Goal: Task Accomplishment & Management: Manage account settings

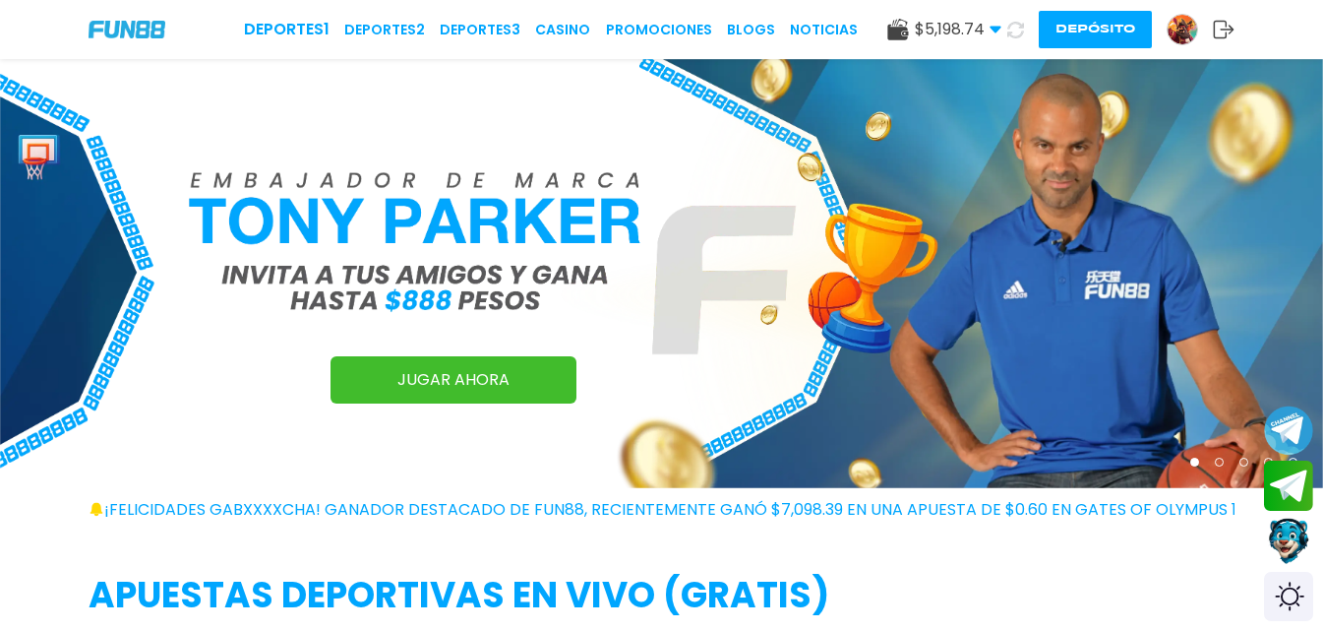
click at [1067, 31] on button "Depósito" at bounding box center [1095, 29] width 113 height 37
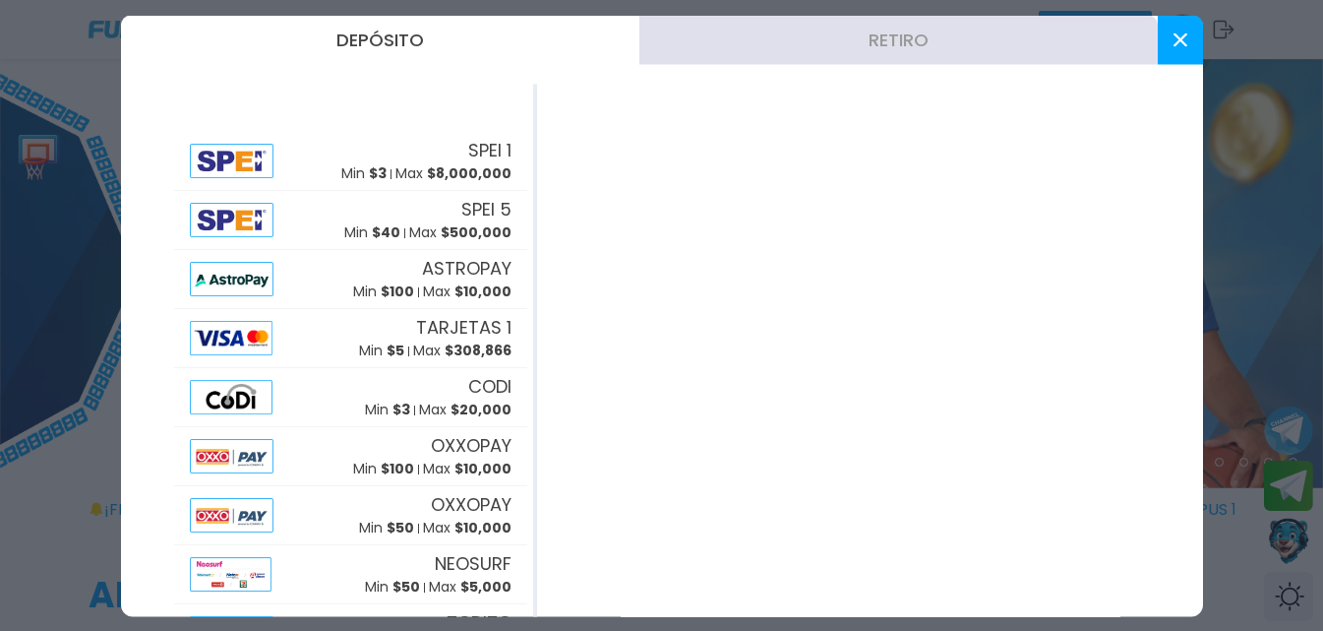
click at [828, 239] on div at bounding box center [870, 350] width 666 height 532
click at [830, 58] on button "Retiro" at bounding box center [899, 39] width 519 height 49
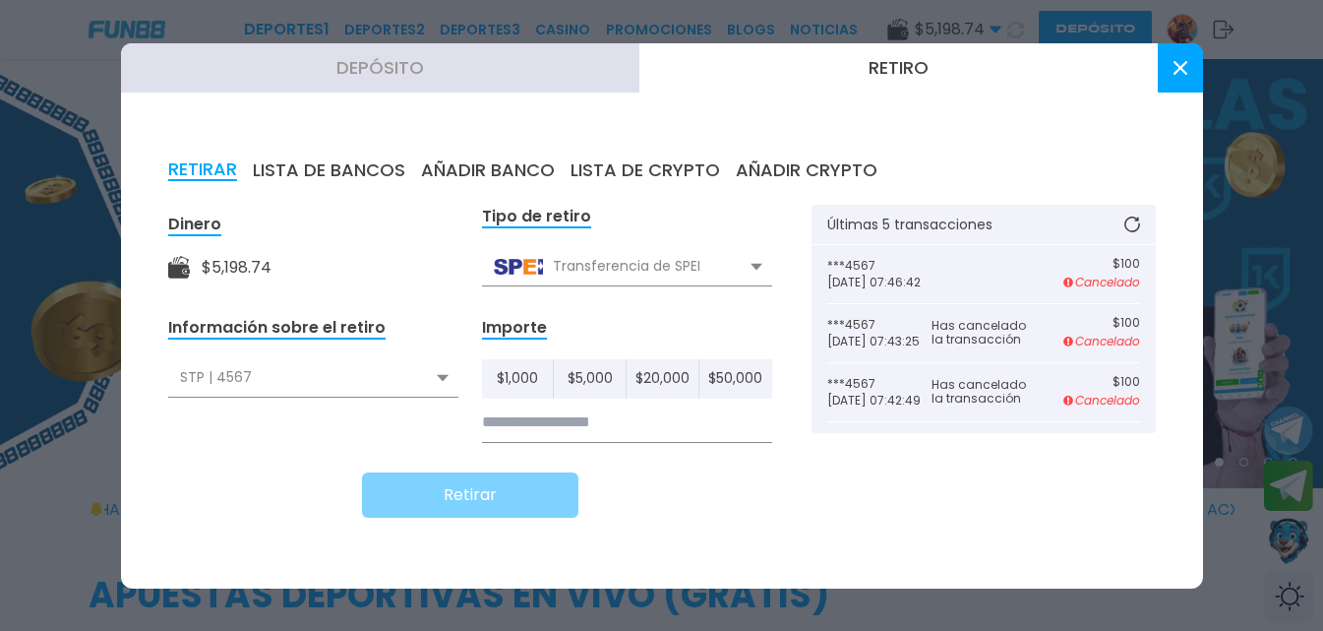
click at [508, 159] on button "AÑADIR BANCO" at bounding box center [488, 170] width 134 height 22
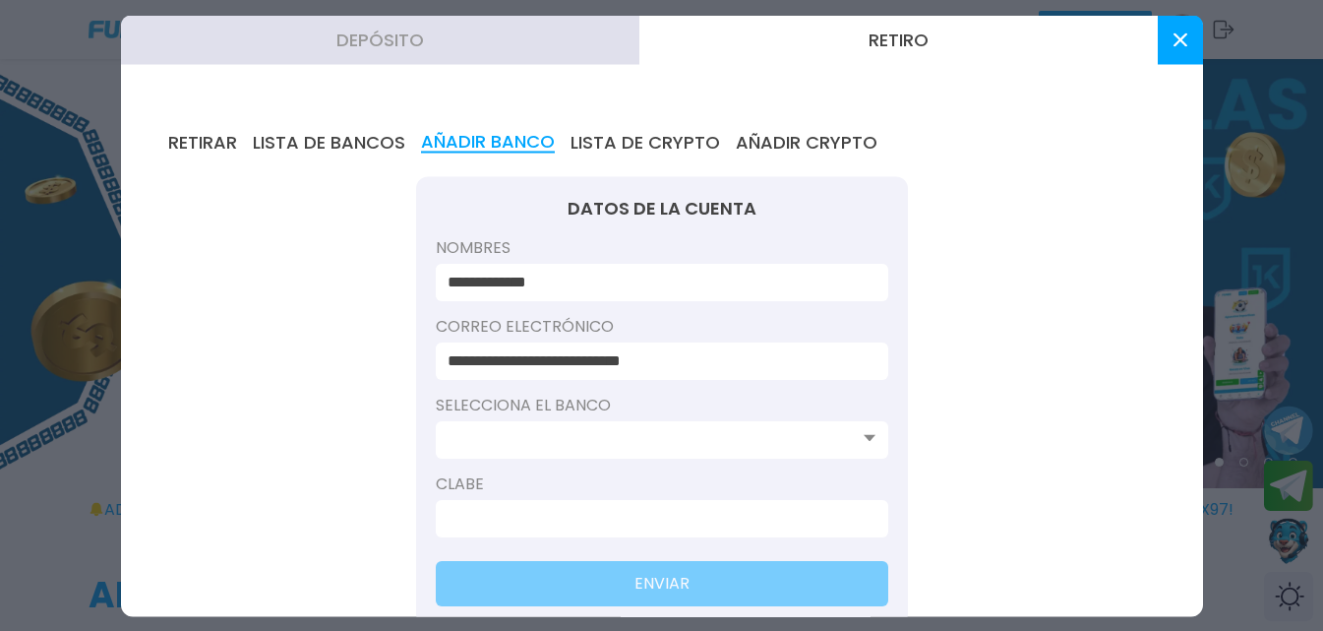
click at [599, 426] on div at bounding box center [662, 438] width 453 height 37
click at [696, 434] on input at bounding box center [656, 439] width 417 height 24
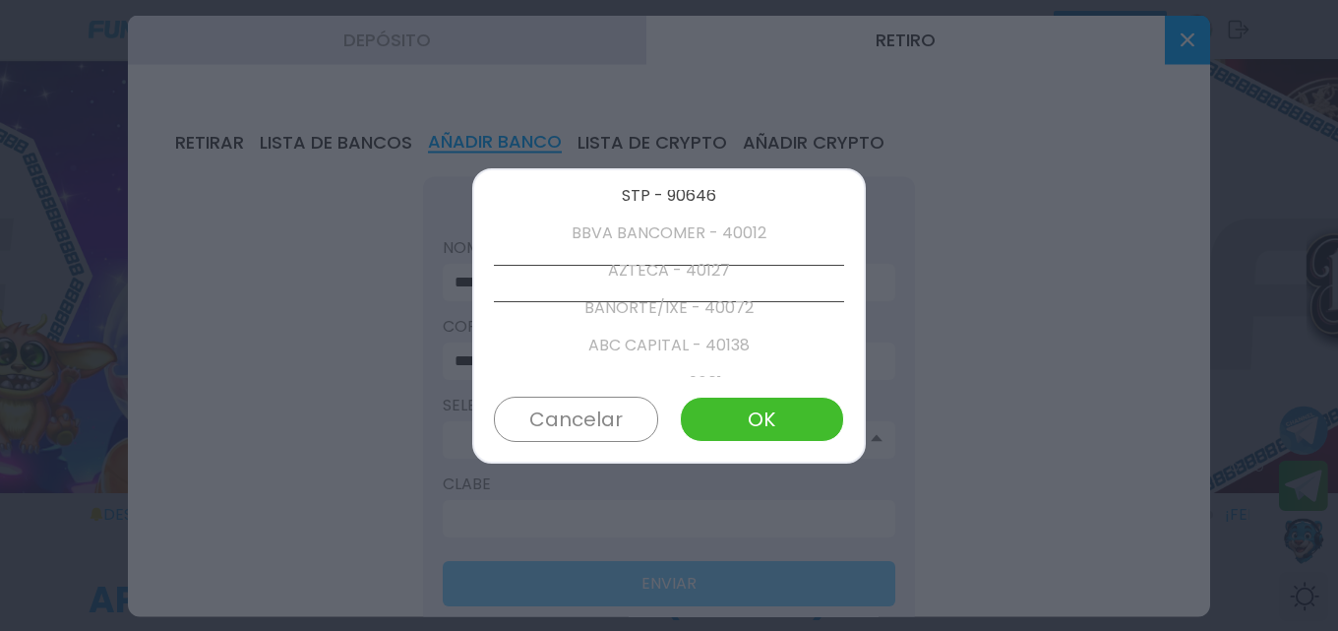
scroll to position [112, 0]
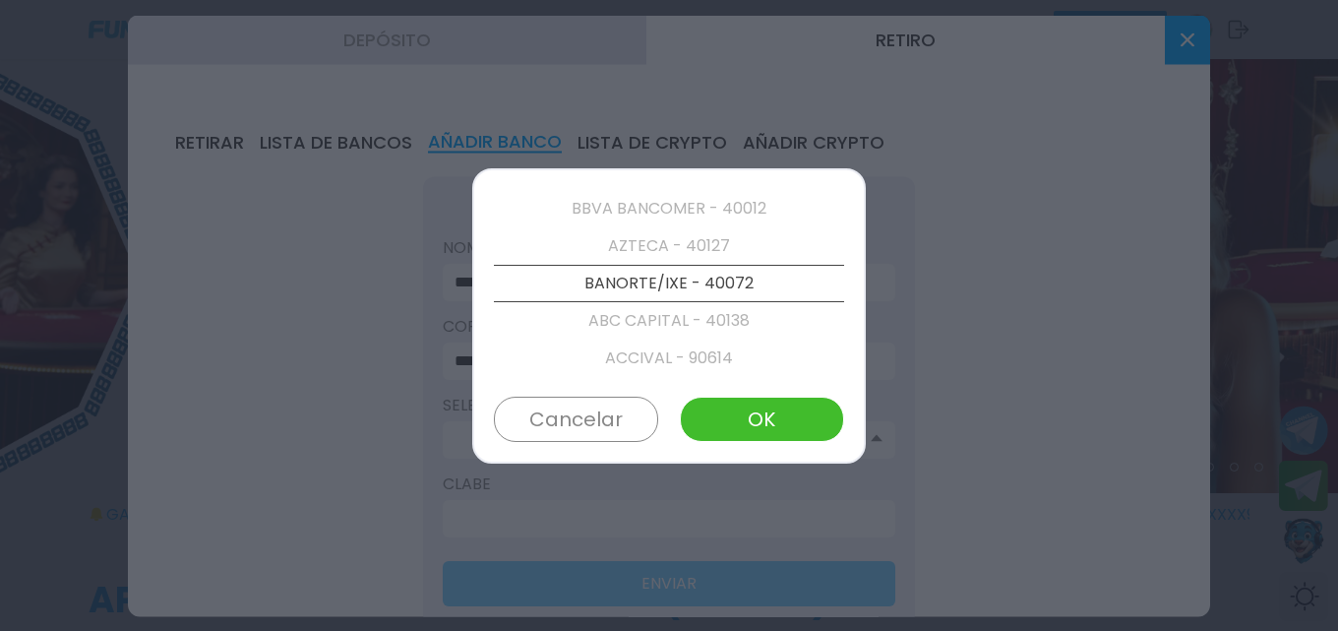
click at [780, 250] on p "AZTECA - 40127" at bounding box center [669, 245] width 350 height 37
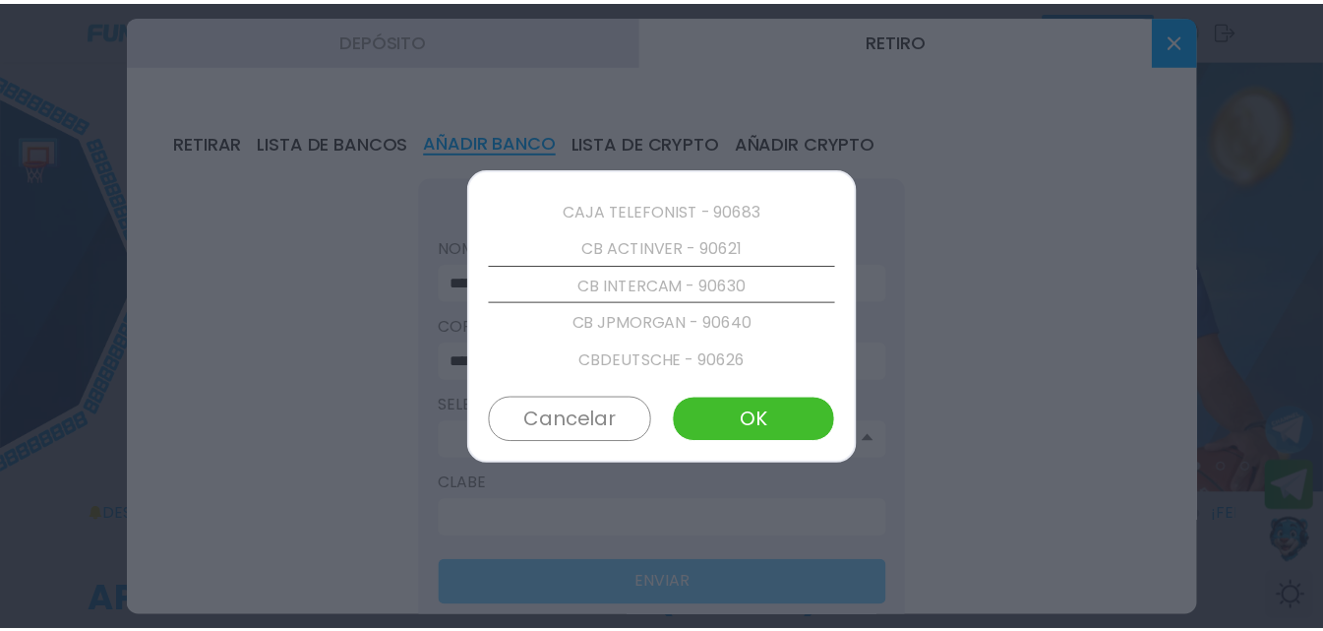
scroll to position [1533, 0]
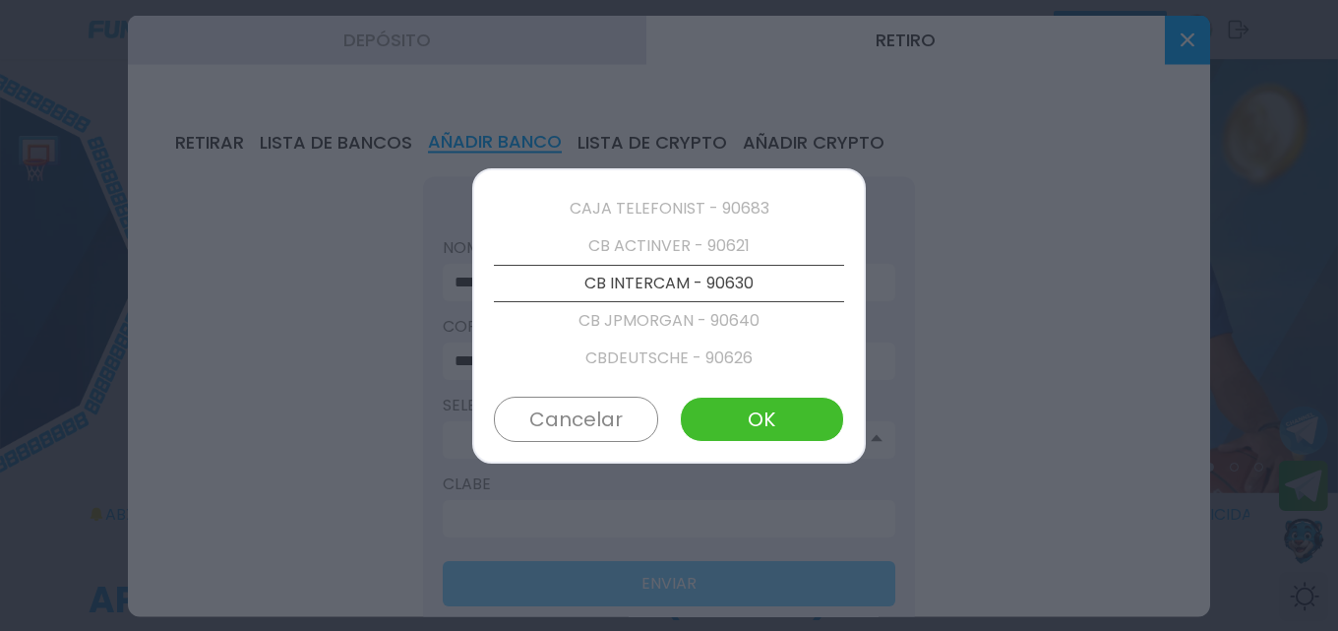
click at [956, 282] on div at bounding box center [669, 315] width 1338 height 631
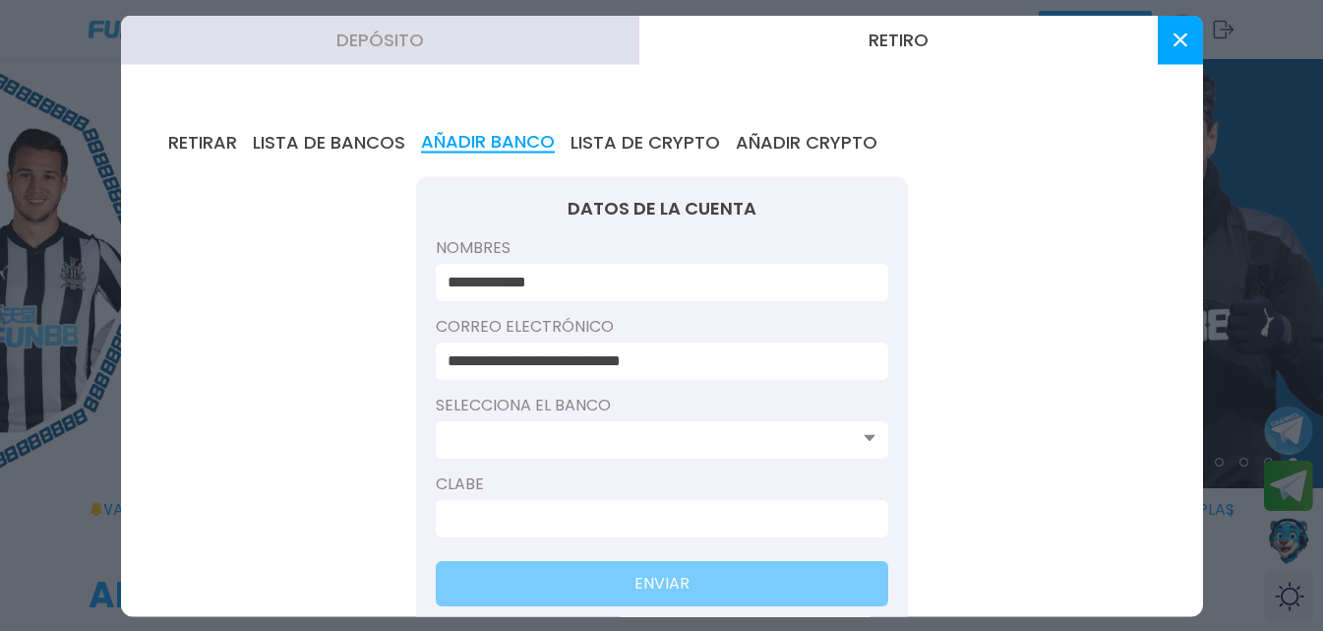
click at [1180, 46] on button at bounding box center [1180, 39] width 45 height 49
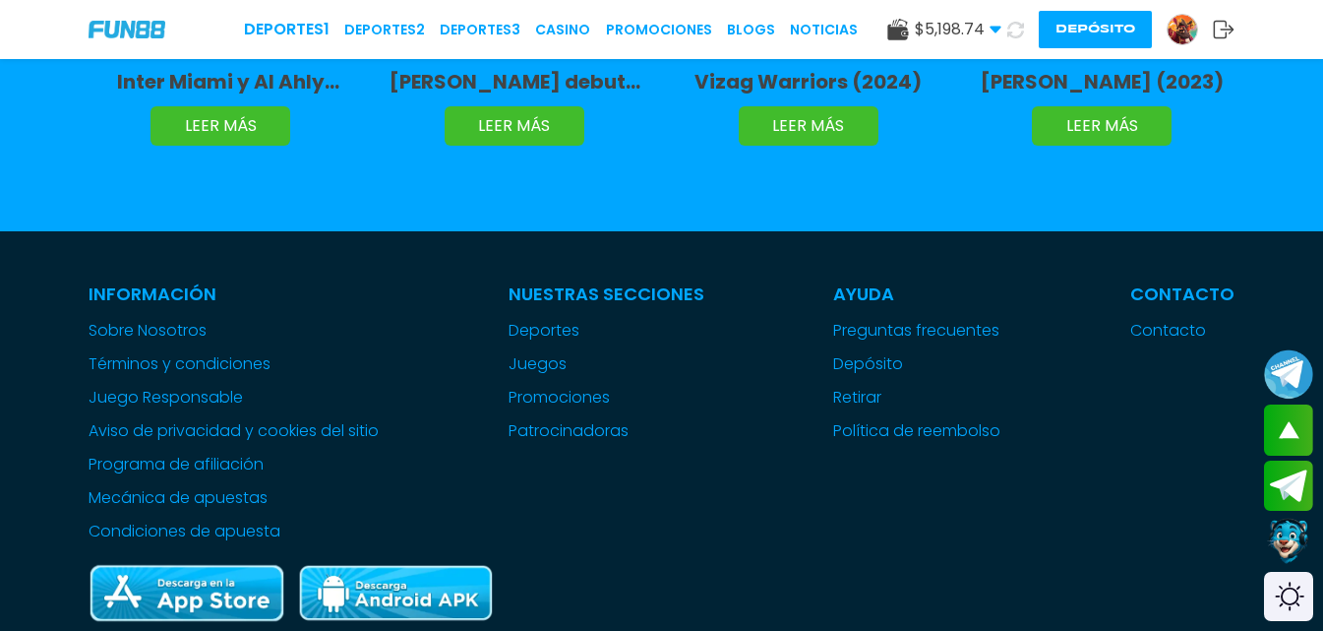
scroll to position [4822, 0]
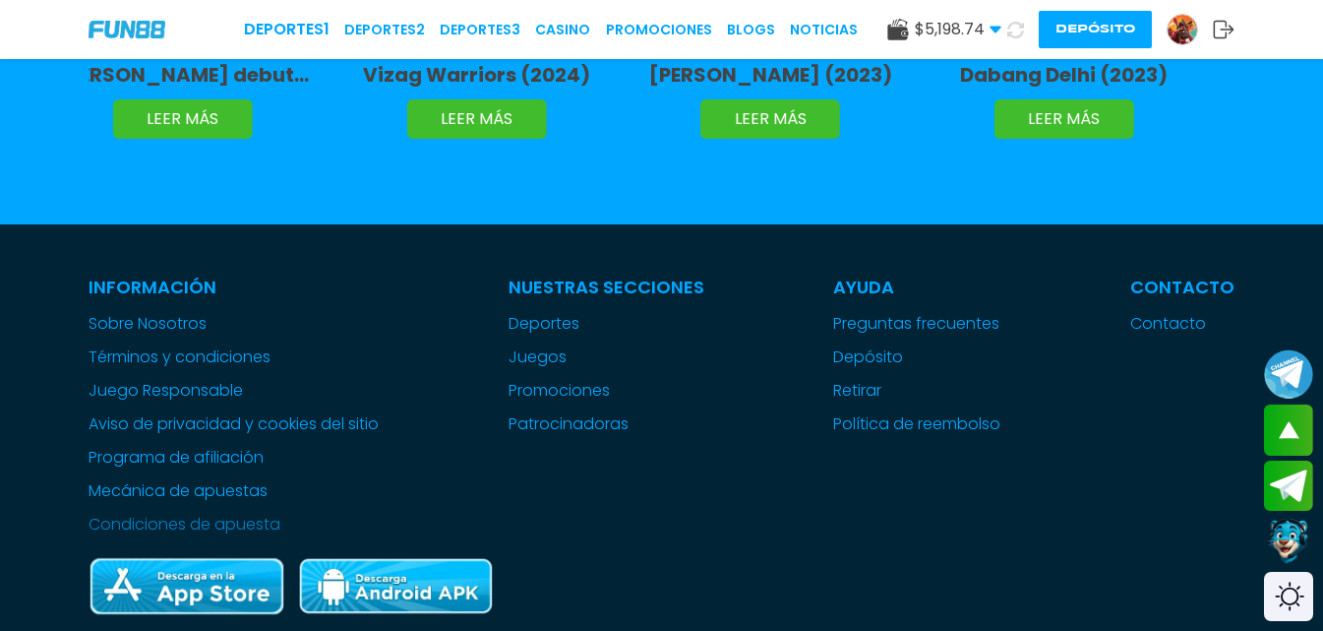
click at [220, 513] on link "Condiciones de apuesta" at bounding box center [234, 525] width 290 height 24
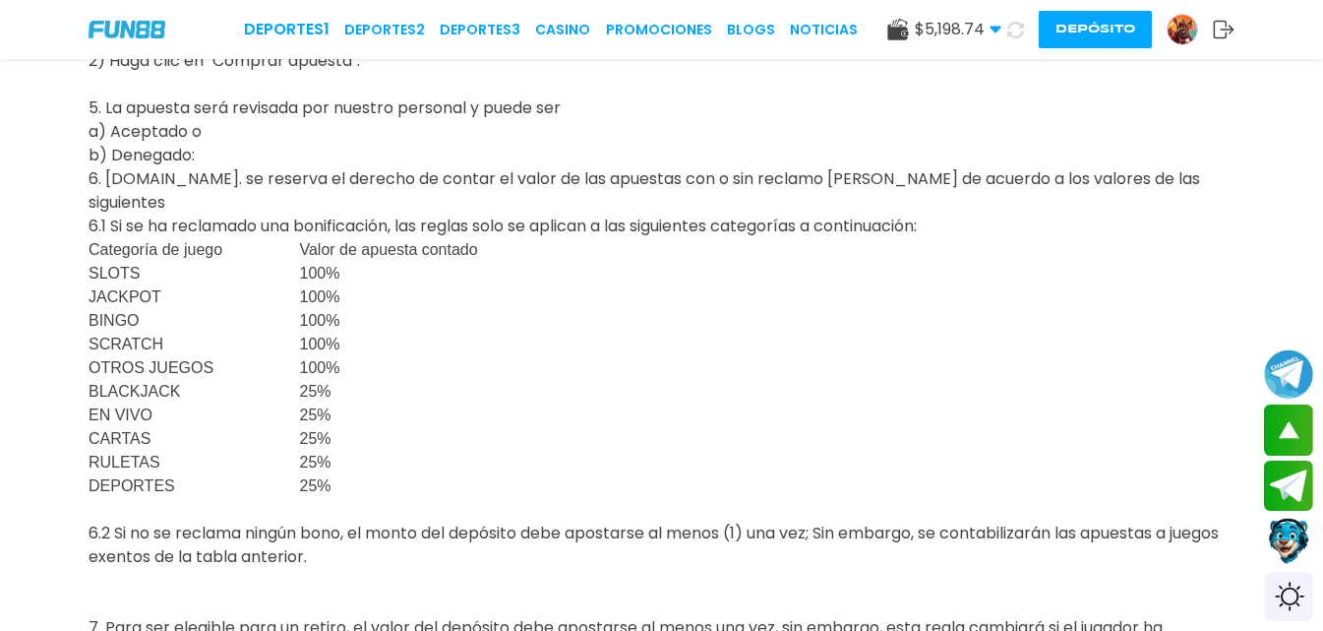
scroll to position [295, 0]
